Goal: Task Accomplishment & Management: Manage account settings

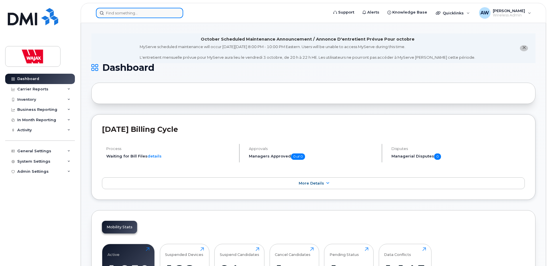
click at [174, 18] on input at bounding box center [139, 13] width 87 height 10
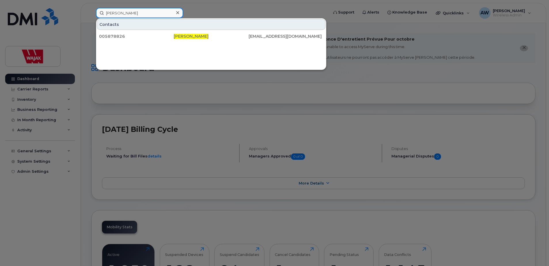
drag, startPoint x: 163, startPoint y: 13, endPoint x: 77, endPoint y: 15, distance: 86.7
click at [91, 15] on div "[PERSON_NAME] Contacts 005878826 [PERSON_NAME] [EMAIL_ADDRESS][DOMAIN_NAME]" at bounding box center [210, 13] width 238 height 10
type input "q"
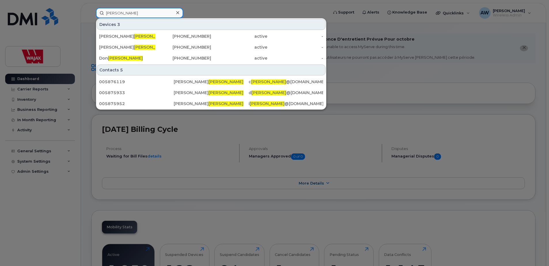
drag, startPoint x: 128, startPoint y: 13, endPoint x: 11, endPoint y: 16, distance: 117.0
click at [91, 16] on div "[PERSON_NAME] Devices 3 [PERSON_NAME] [PHONE_NUMBER] active - [PERSON_NAME] [PH…" at bounding box center [210, 13] width 238 height 10
paste input "[PHONE_NUMBER]"
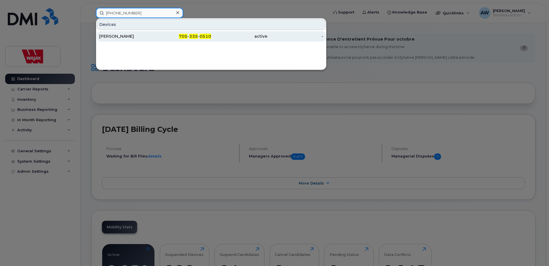
type input "[PHONE_NUMBER]"
click at [123, 38] on div "[PERSON_NAME]" at bounding box center [127, 36] width 56 height 6
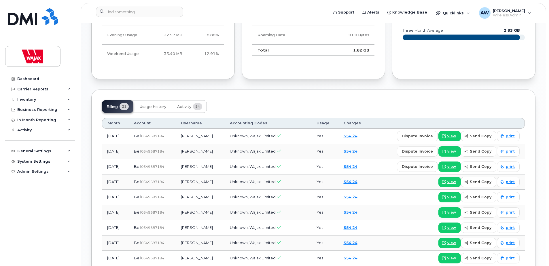
scroll to position [490, 0]
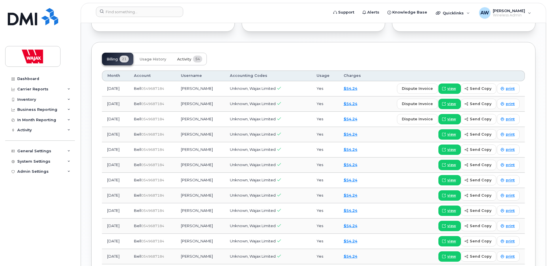
click at [184, 56] on button "Activity 54" at bounding box center [190, 59] width 34 height 13
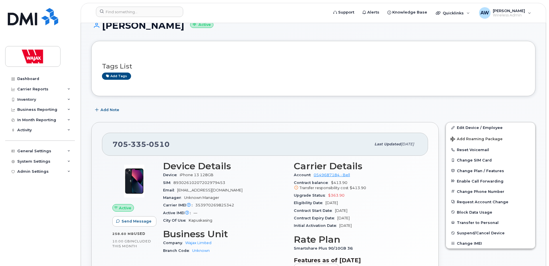
scroll to position [29, 0]
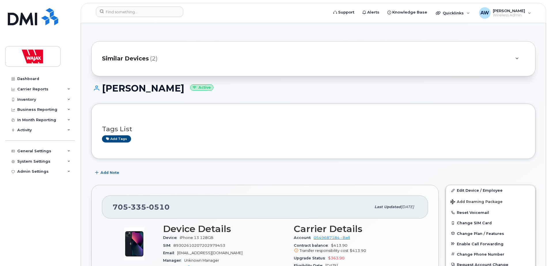
drag, startPoint x: 170, startPoint y: 89, endPoint x: 100, endPoint y: 91, distance: 69.4
click at [100, 91] on h1 "Pierre Millette Active" at bounding box center [313, 88] width 444 height 10
copy h1 "[PERSON_NAME]"
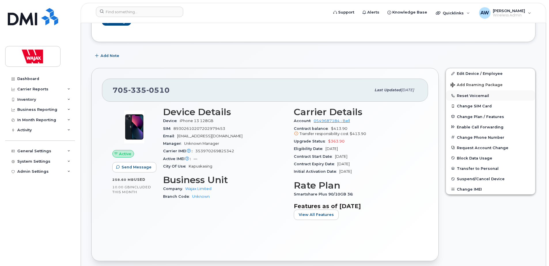
scroll to position [144, 0]
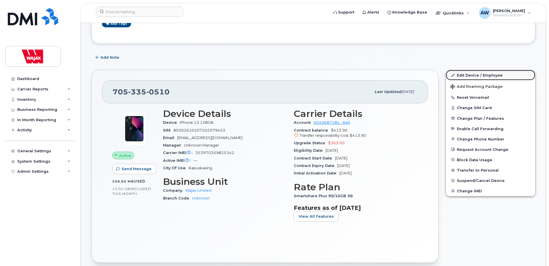
click at [484, 74] on link "Edit Device / Employee" at bounding box center [490, 75] width 89 height 10
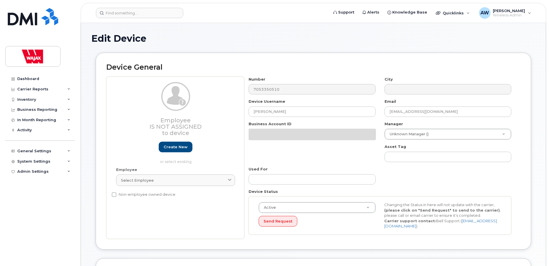
select select "23291732"
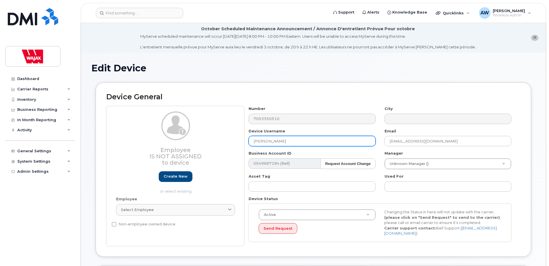
click at [208, 146] on div "Employee Is not assigned to device Create new or select existing Employee Selec…" at bounding box center [313, 176] width 414 height 140
paste input "hilip Wright"
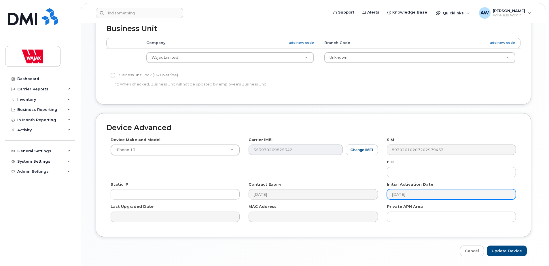
scroll to position [271, 0]
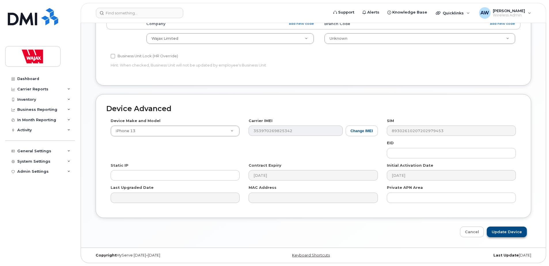
type input "[PERSON_NAME]"
click at [509, 234] on input "Update Device" at bounding box center [507, 232] width 40 height 11
type input "Saving..."
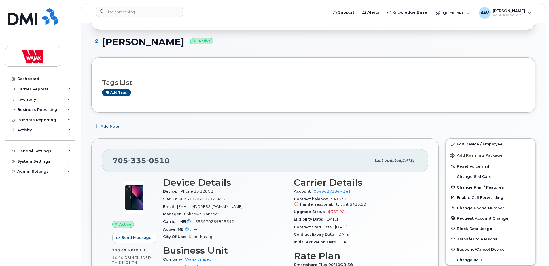
scroll to position [144, 0]
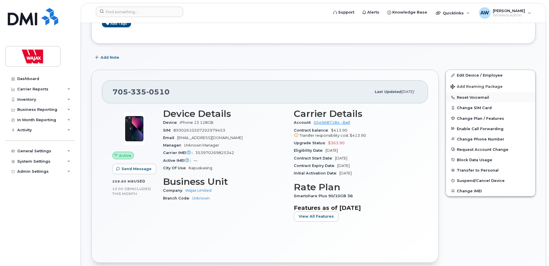
click at [474, 97] on button "Reset Voicemail" at bounding box center [490, 97] width 89 height 10
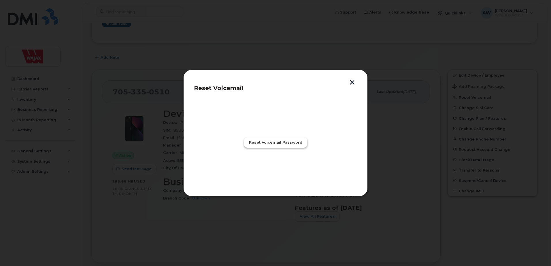
click at [259, 141] on span "Reset Voicemail Password" at bounding box center [275, 142] width 53 height 5
click at [268, 168] on button "Close" at bounding box center [275, 168] width 21 height 10
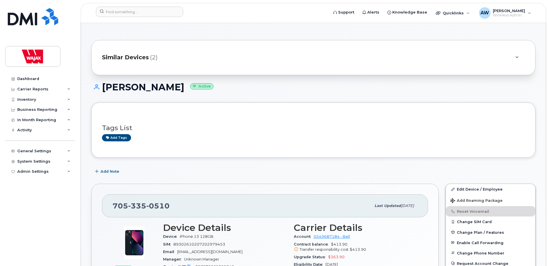
scroll to position [0, 0]
